Goal: Task Accomplishment & Management: Use online tool/utility

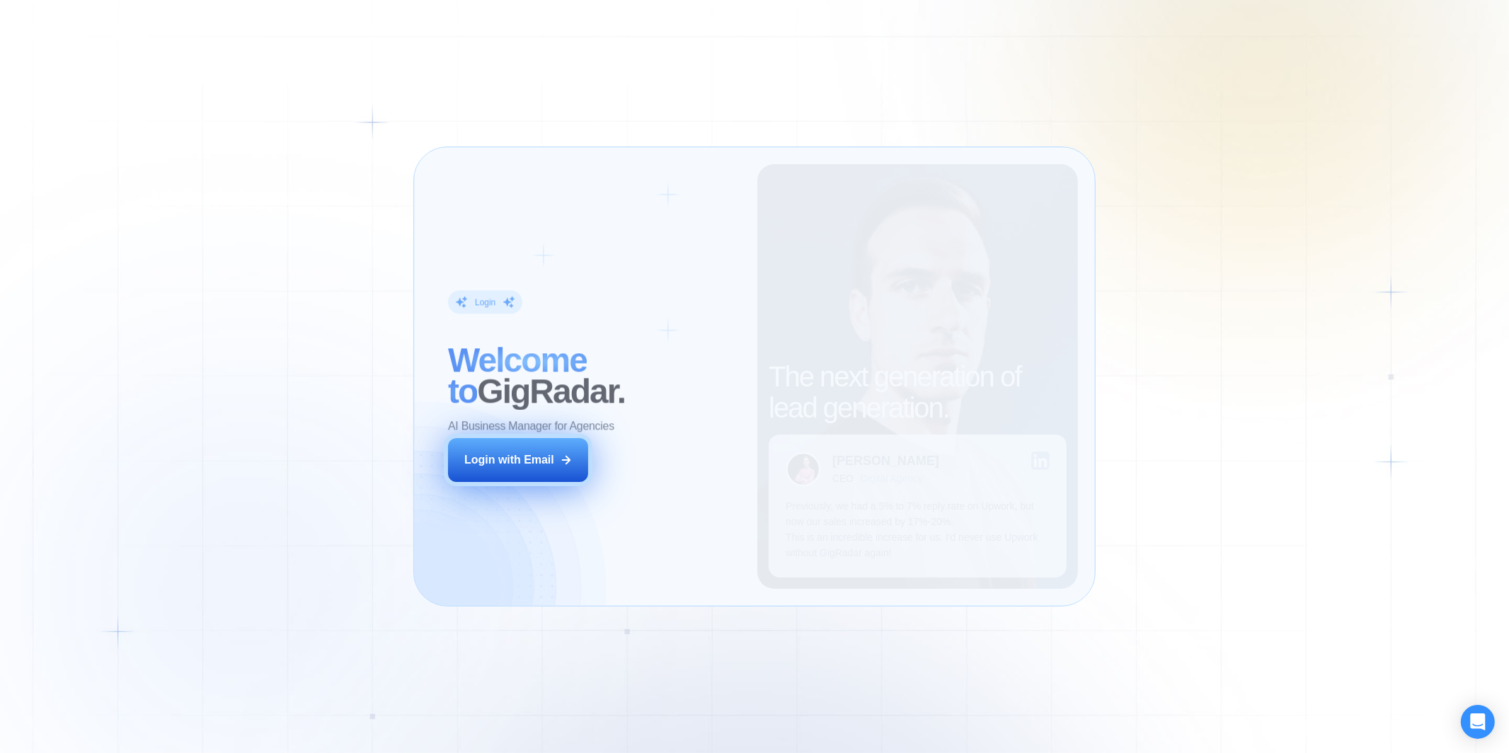
click at [532, 459] on div "Login with Email" at bounding box center [509, 460] width 90 height 16
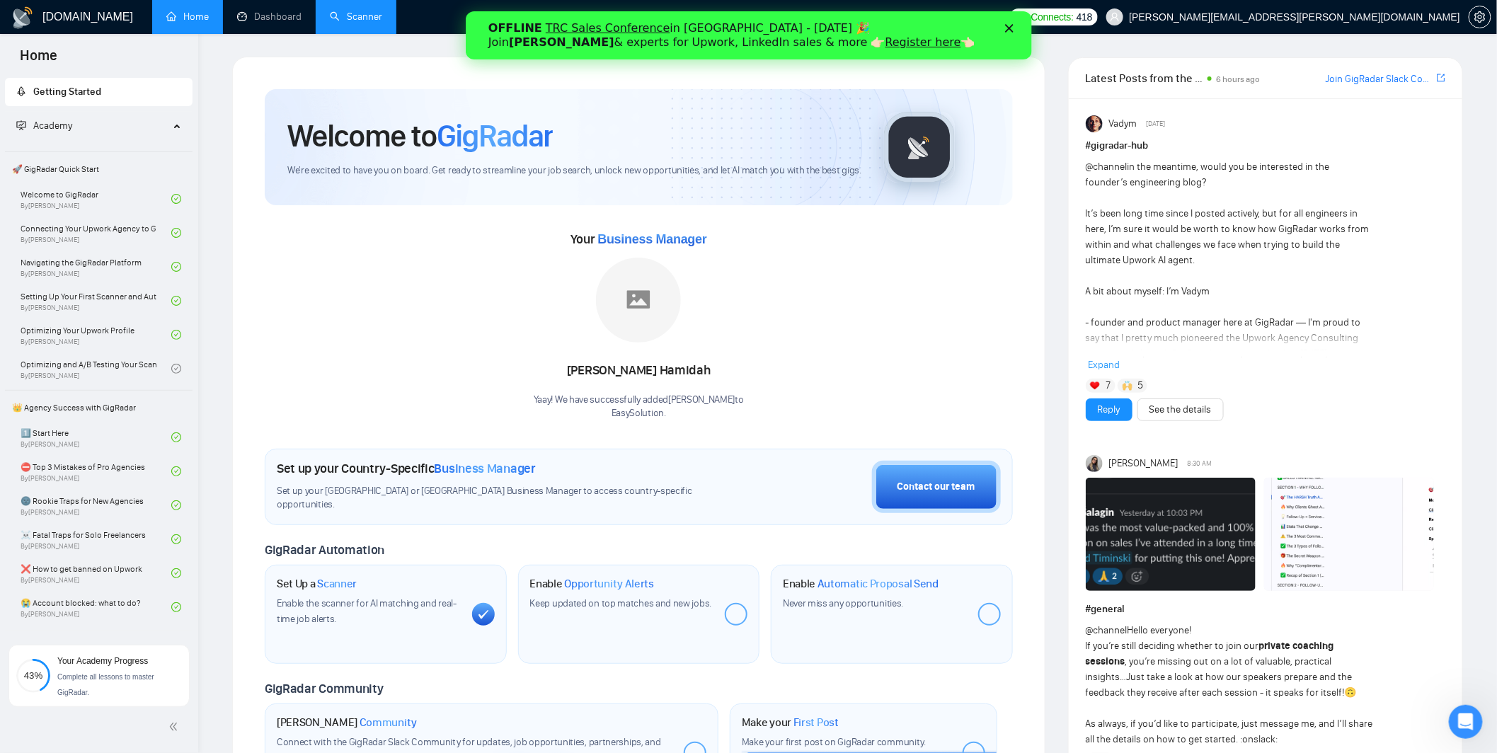
click at [352, 16] on link "Scanner" at bounding box center [356, 17] width 52 height 12
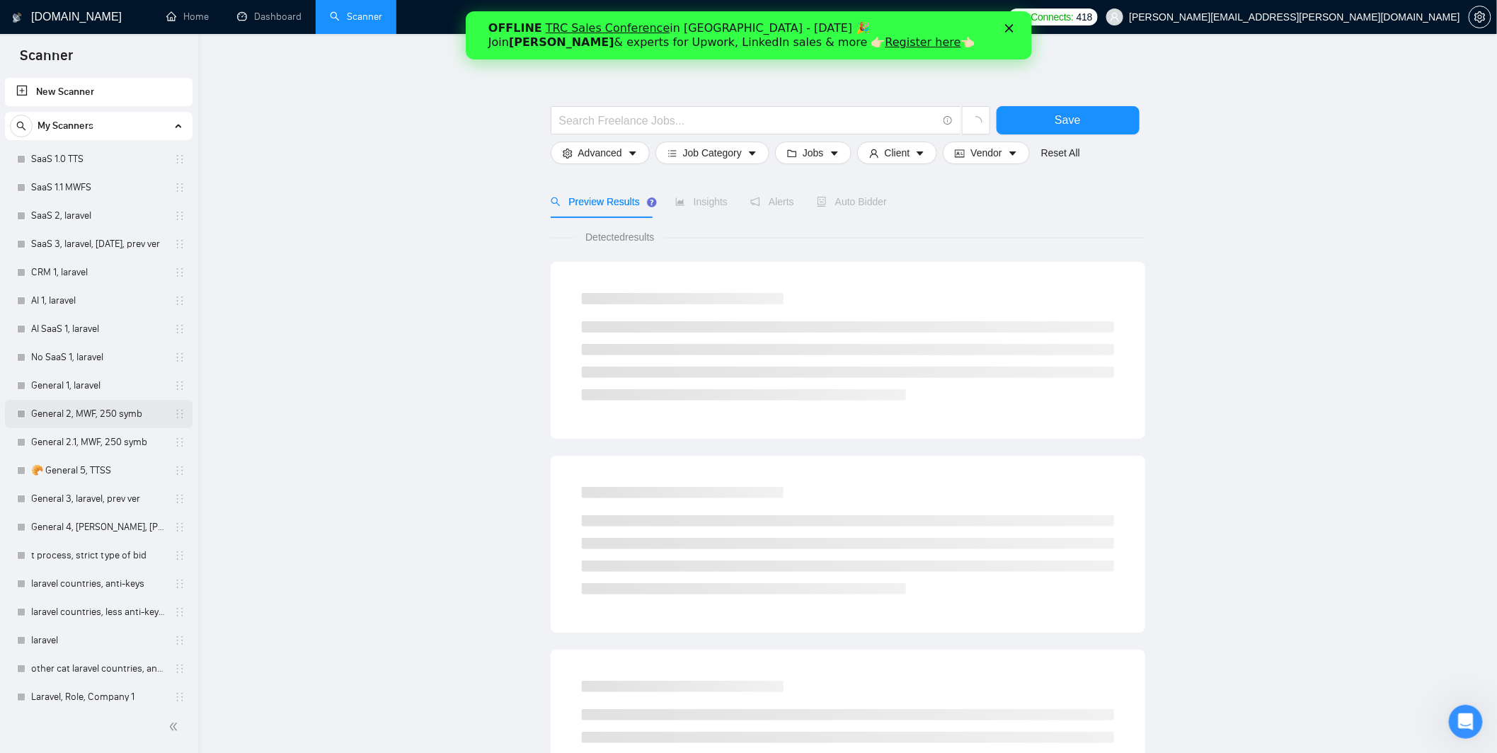
scroll to position [66, 0]
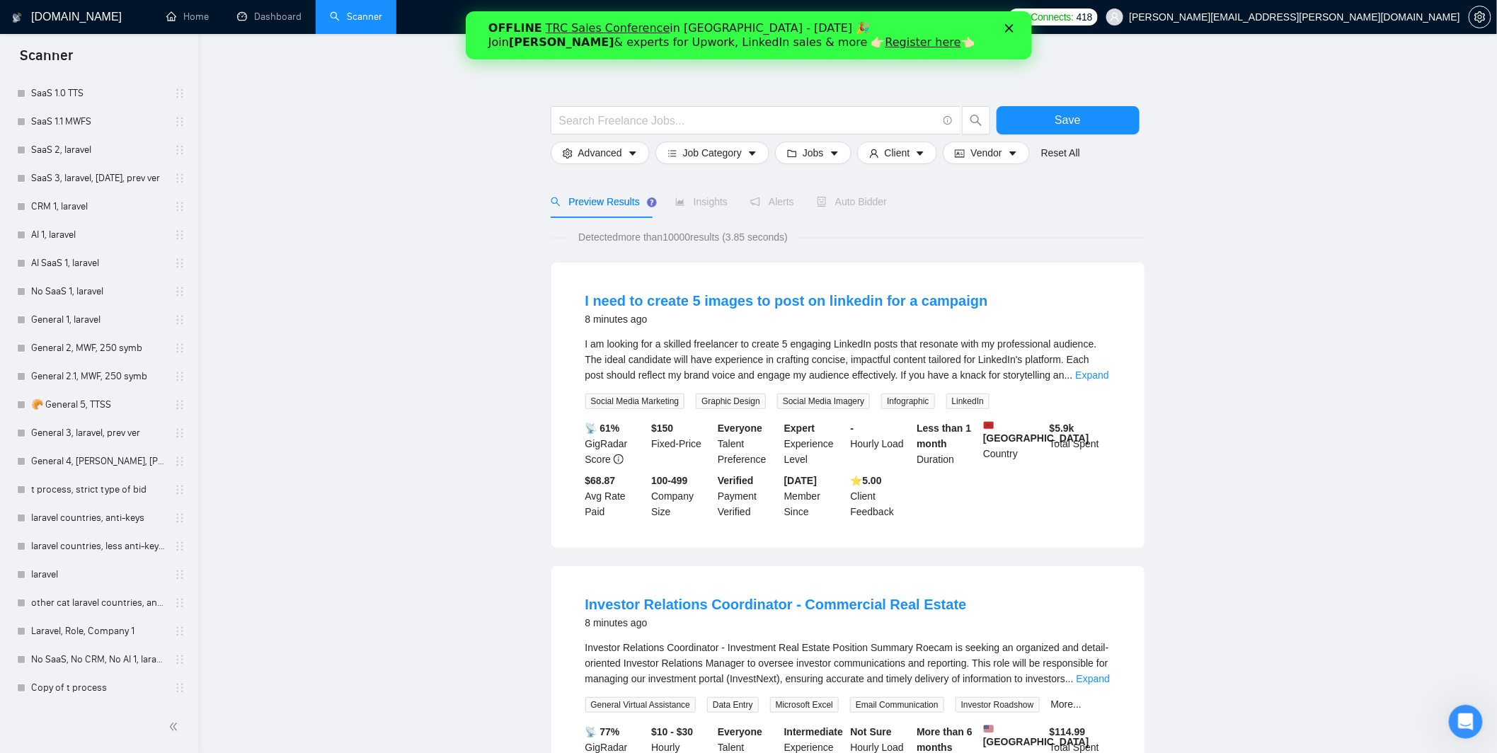
click at [1004, 29] on icon "Закрыть" at bounding box center [1008, 28] width 8 height 8
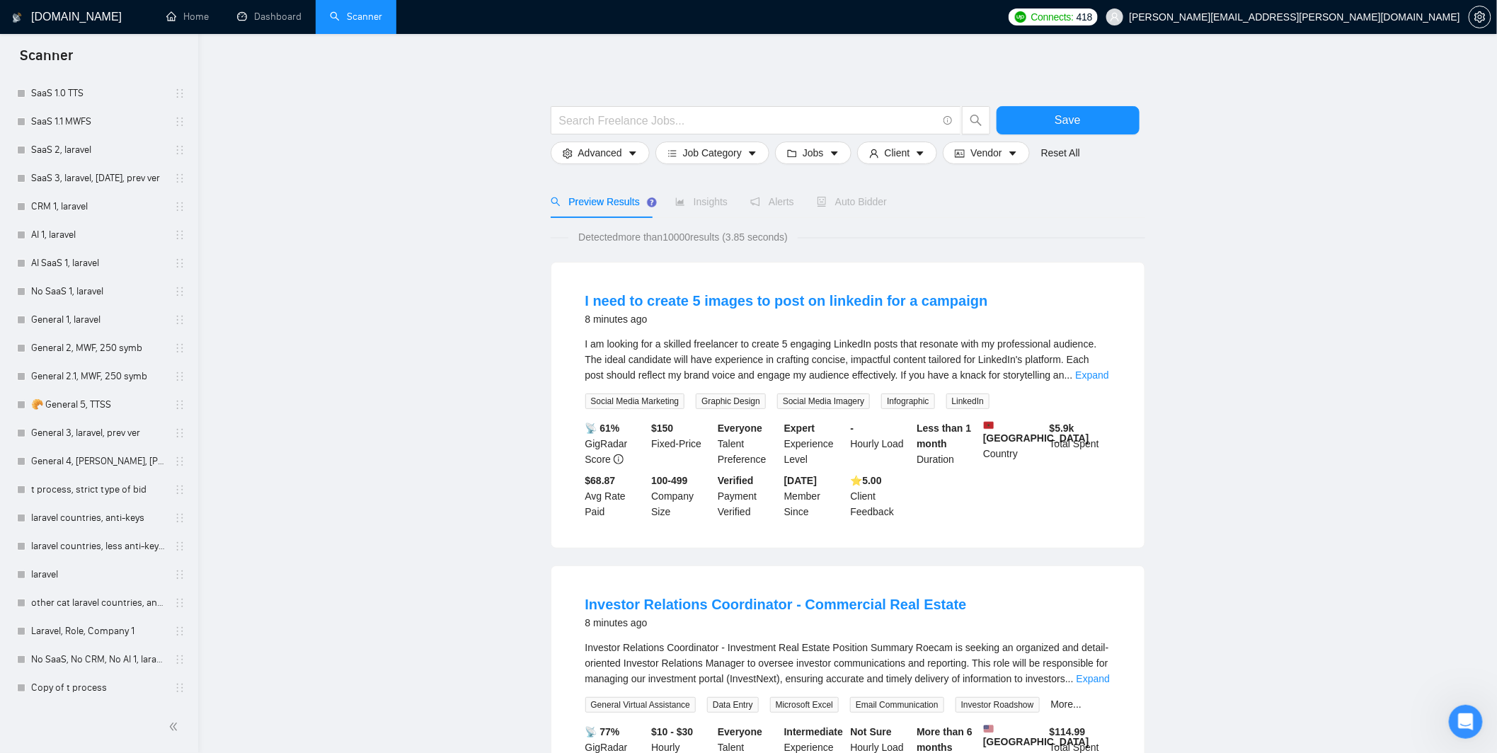
click at [1074, 16] on span "Connects:" at bounding box center [1052, 17] width 42 height 16
click at [276, 18] on link "Dashboard" at bounding box center [269, 17] width 64 height 12
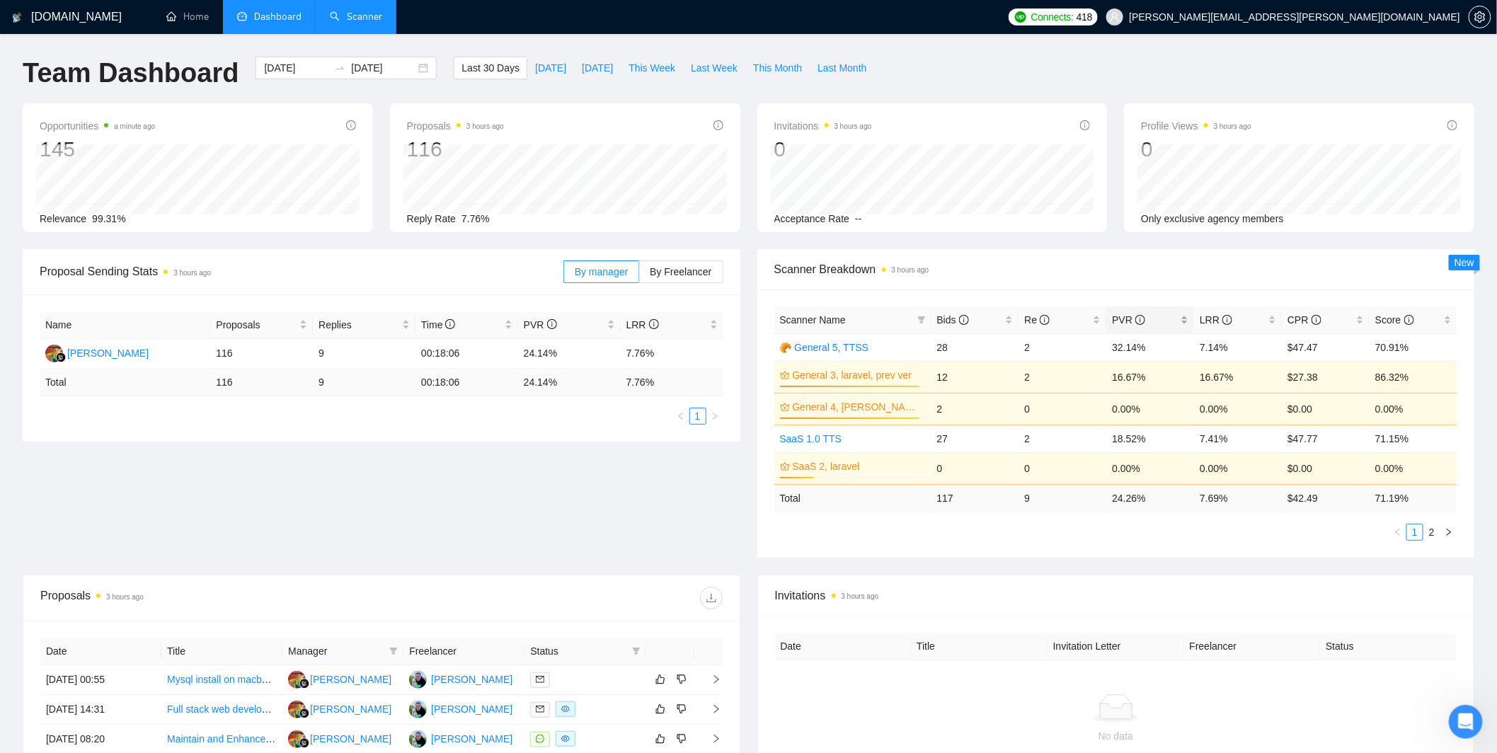
click at [1171, 313] on span "PVR" at bounding box center [1145, 320] width 66 height 16
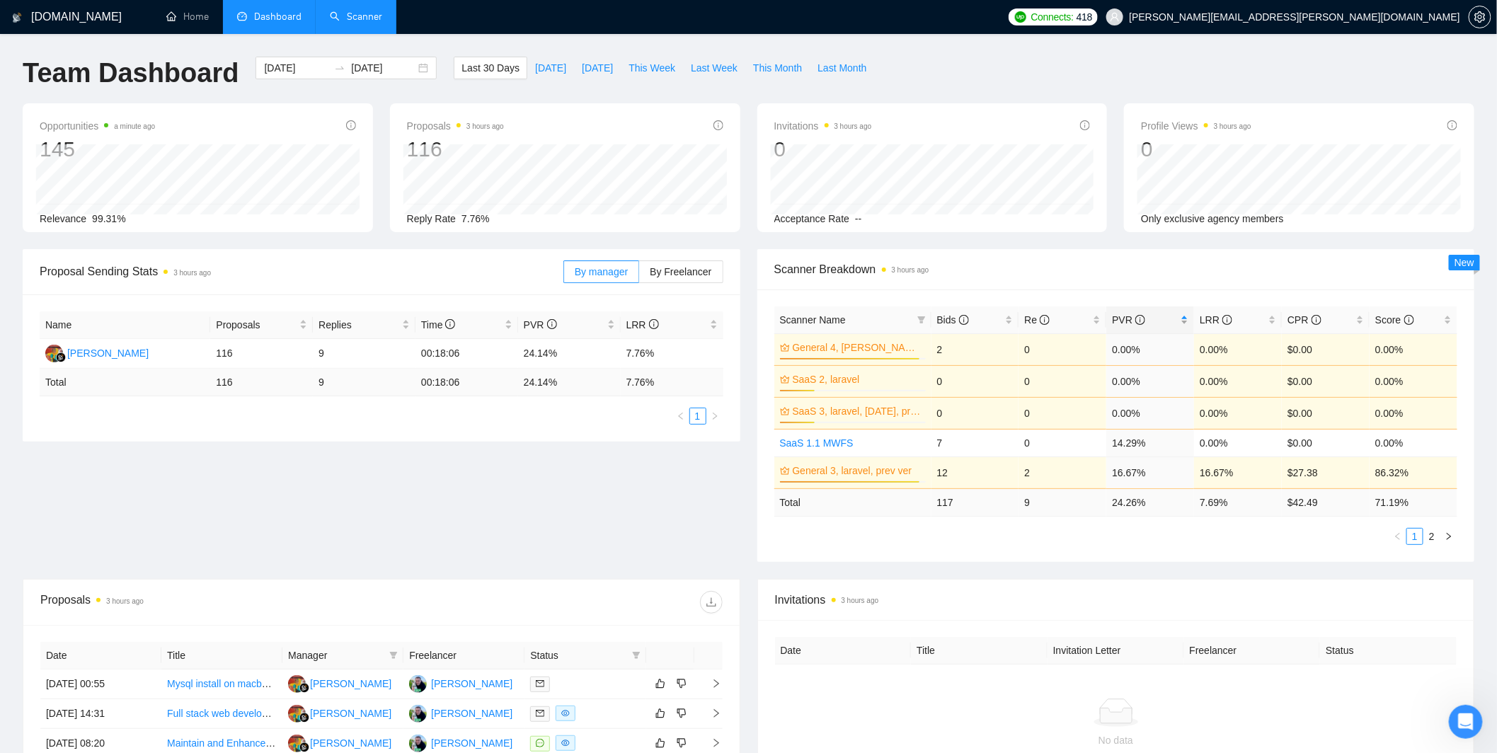
click at [1173, 316] on span "PVR" at bounding box center [1145, 320] width 66 height 16
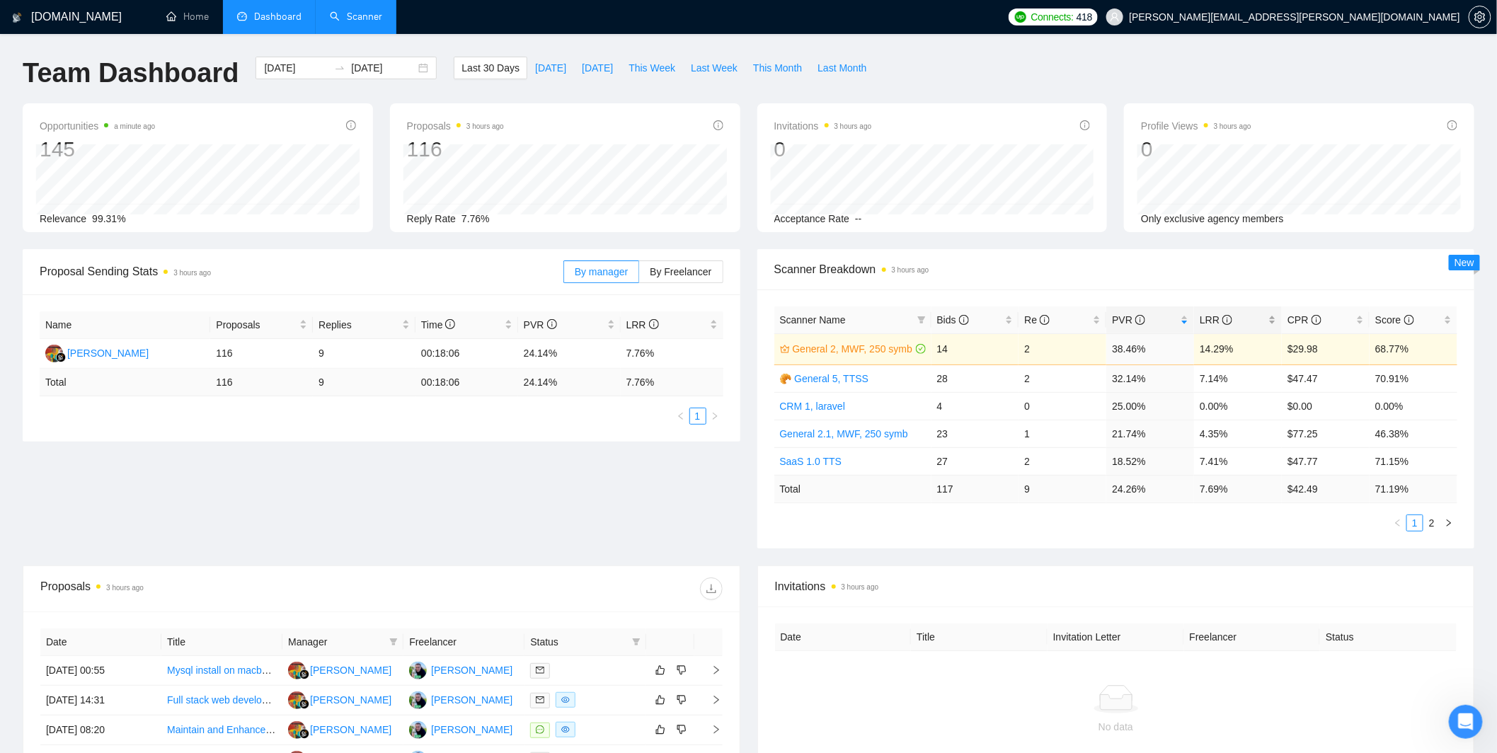
click at [1248, 320] on span "LRR" at bounding box center [1233, 320] width 66 height 16
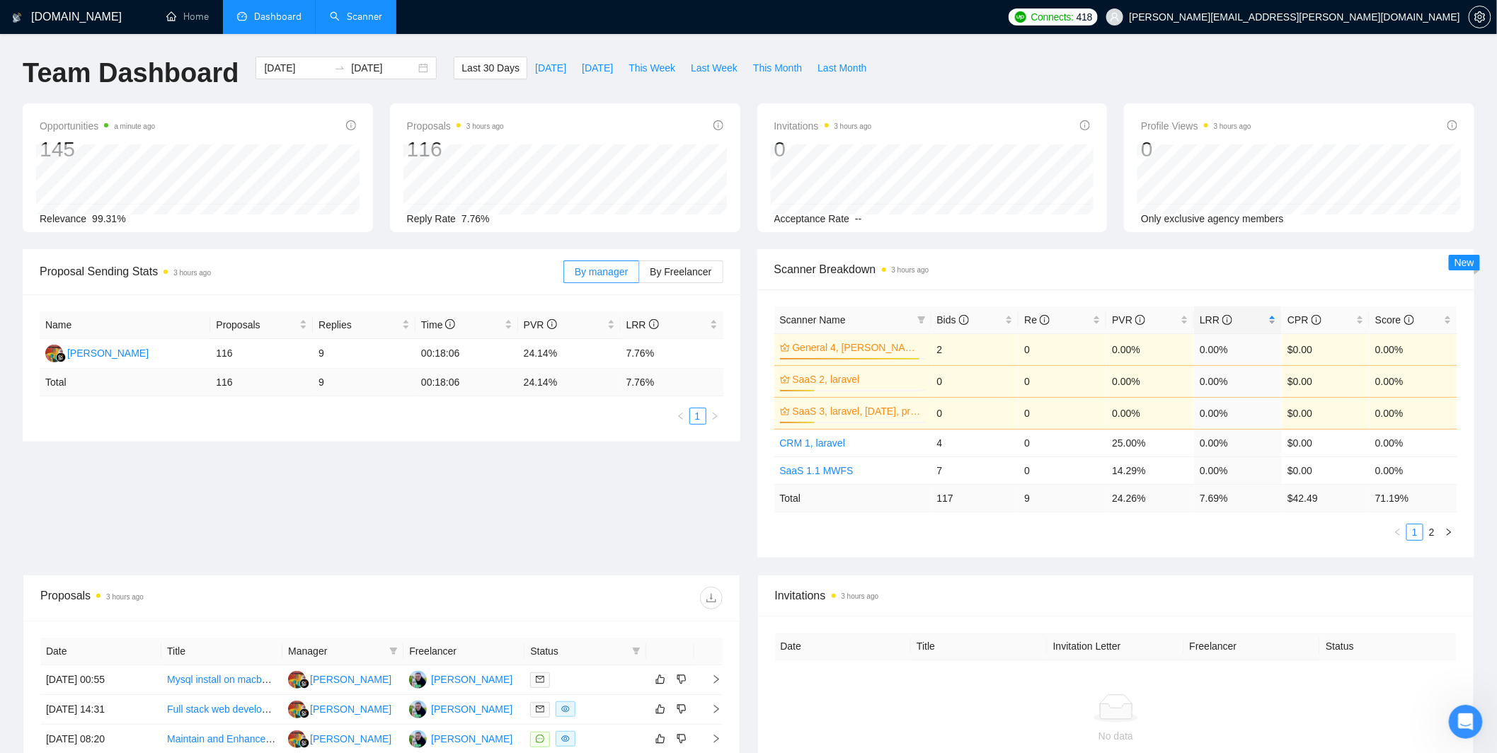
click at [1248, 320] on span "LRR" at bounding box center [1233, 320] width 66 height 16
